Goal: Find specific page/section: Find specific page/section

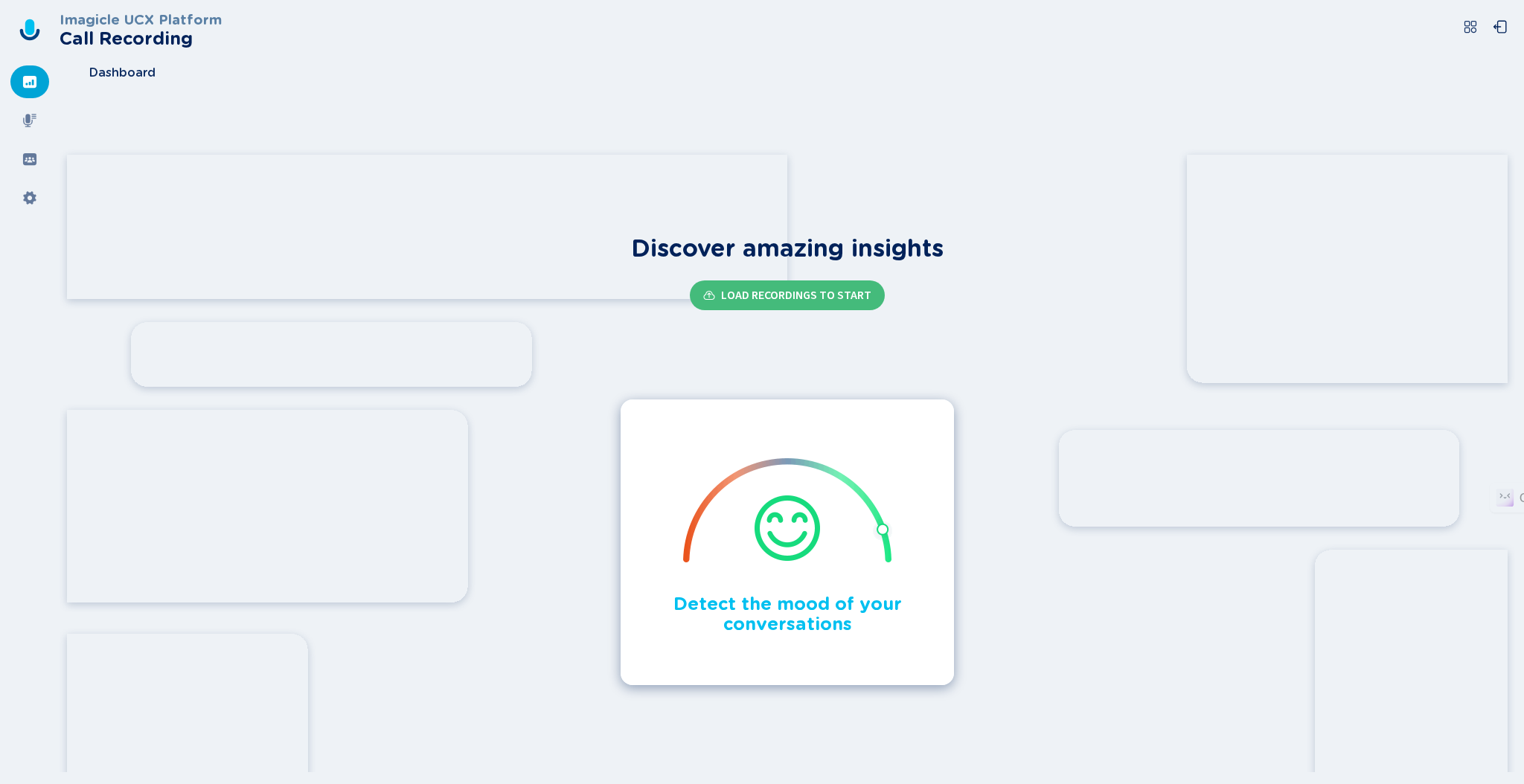
click at [21, 29] on icon at bounding box center [30, 30] width 24 height 24
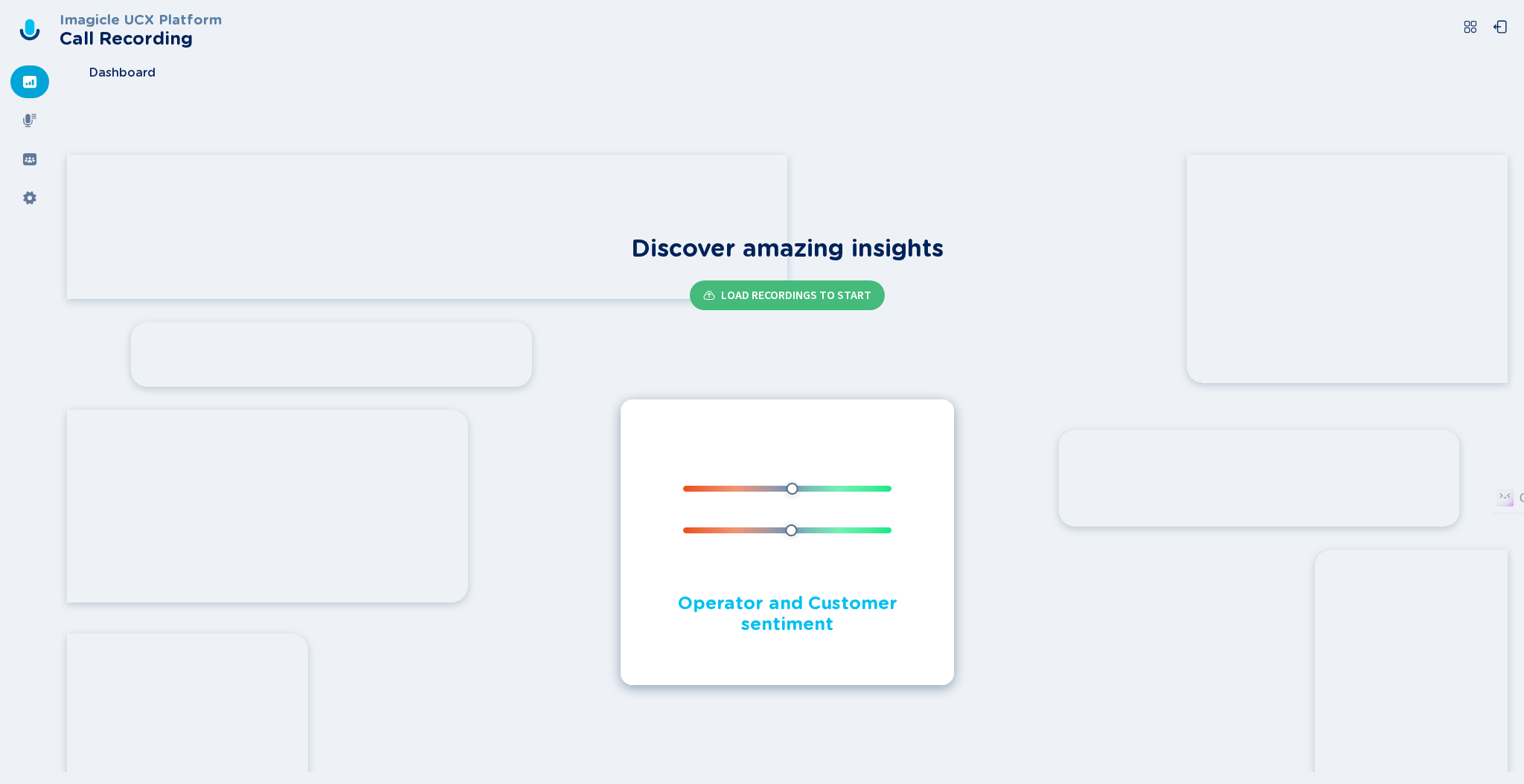
click at [34, 28] on icon at bounding box center [30, 30] width 24 height 24
click at [30, 113] on icon at bounding box center [29, 120] width 14 height 14
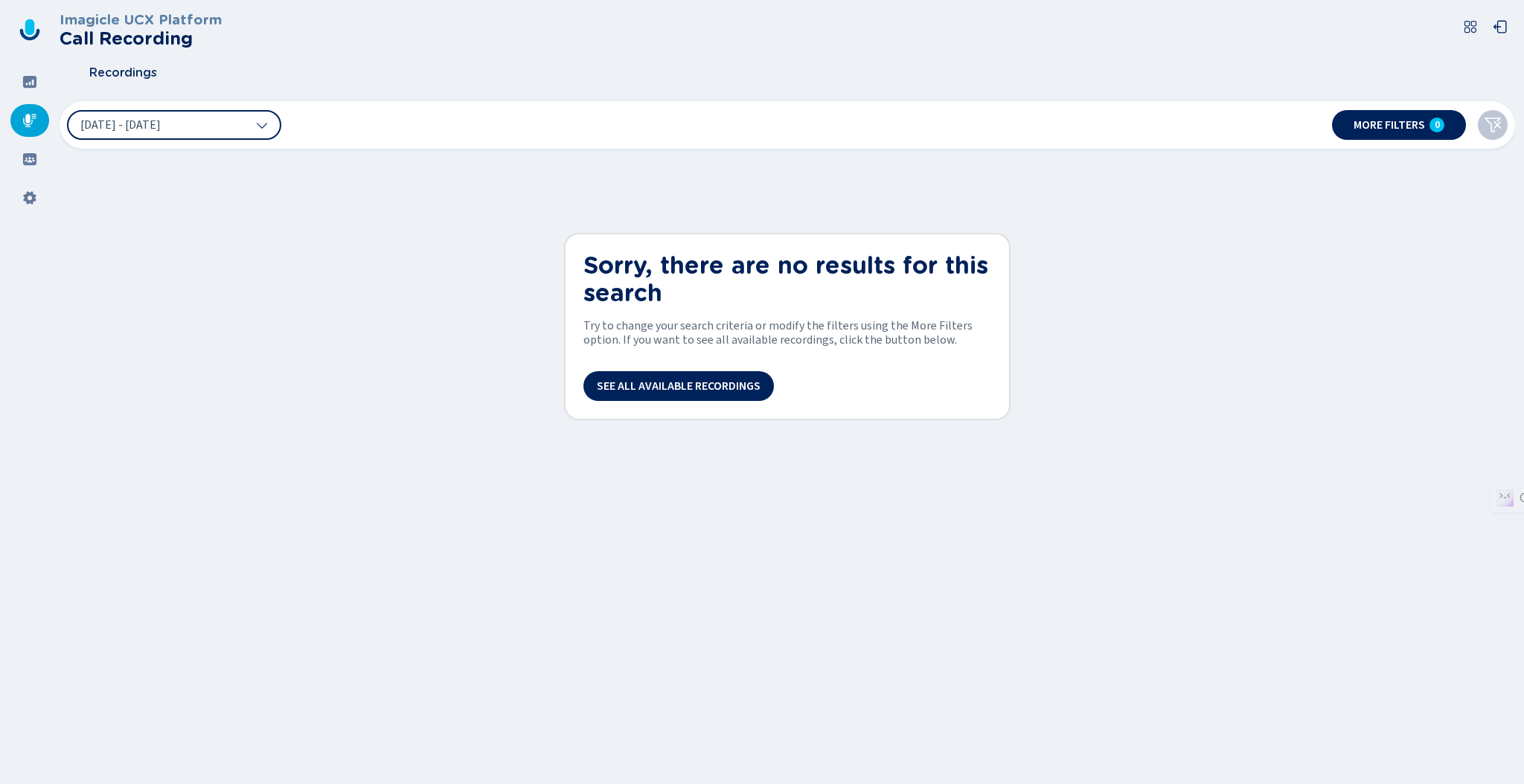
click at [1472, 26] on icon at bounding box center [1469, 26] width 14 height 14
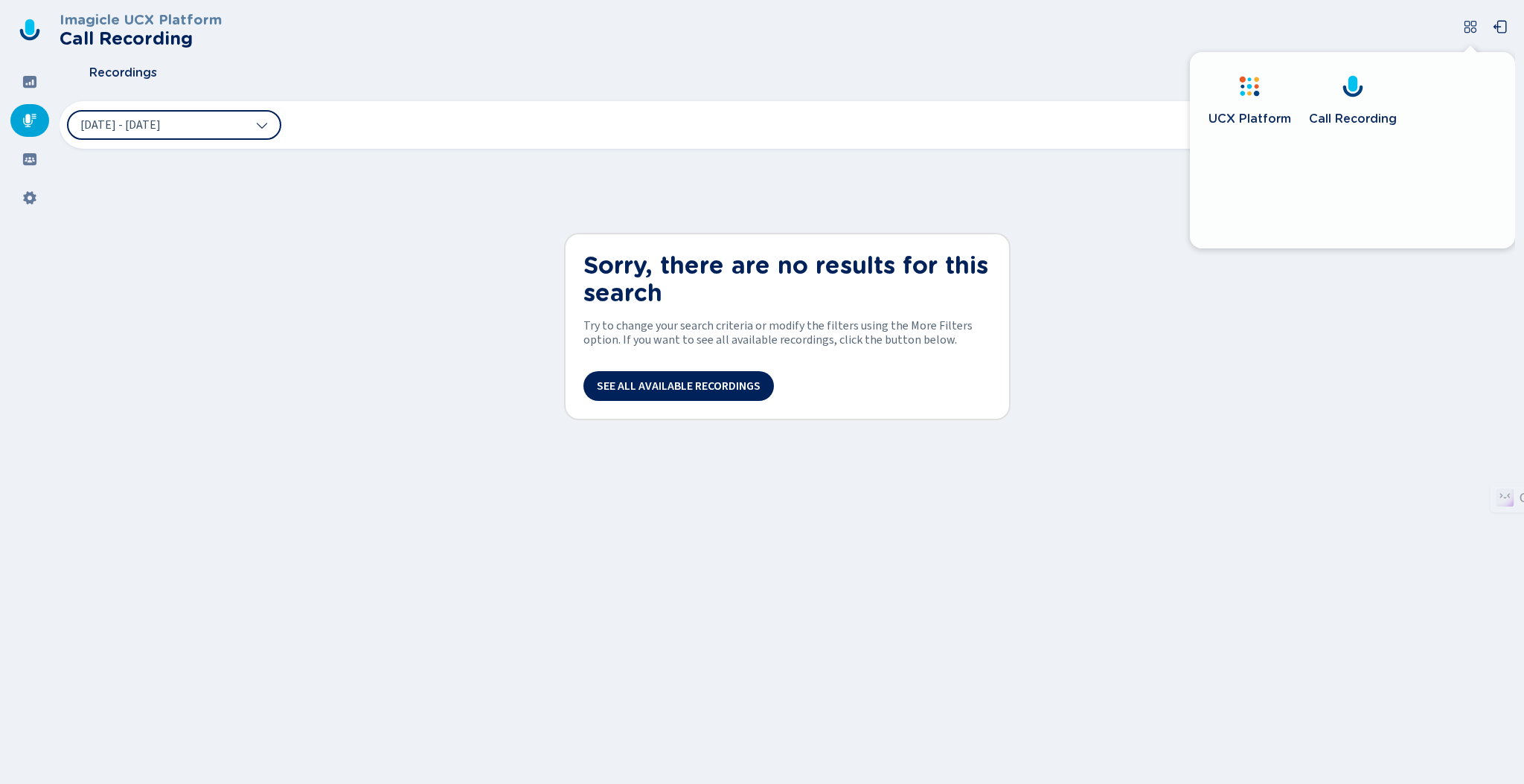
click at [1274, 108] on div "UCX Platform" at bounding box center [1250, 118] width 83 height 30
